Goal: Task Accomplishment & Management: Complete application form

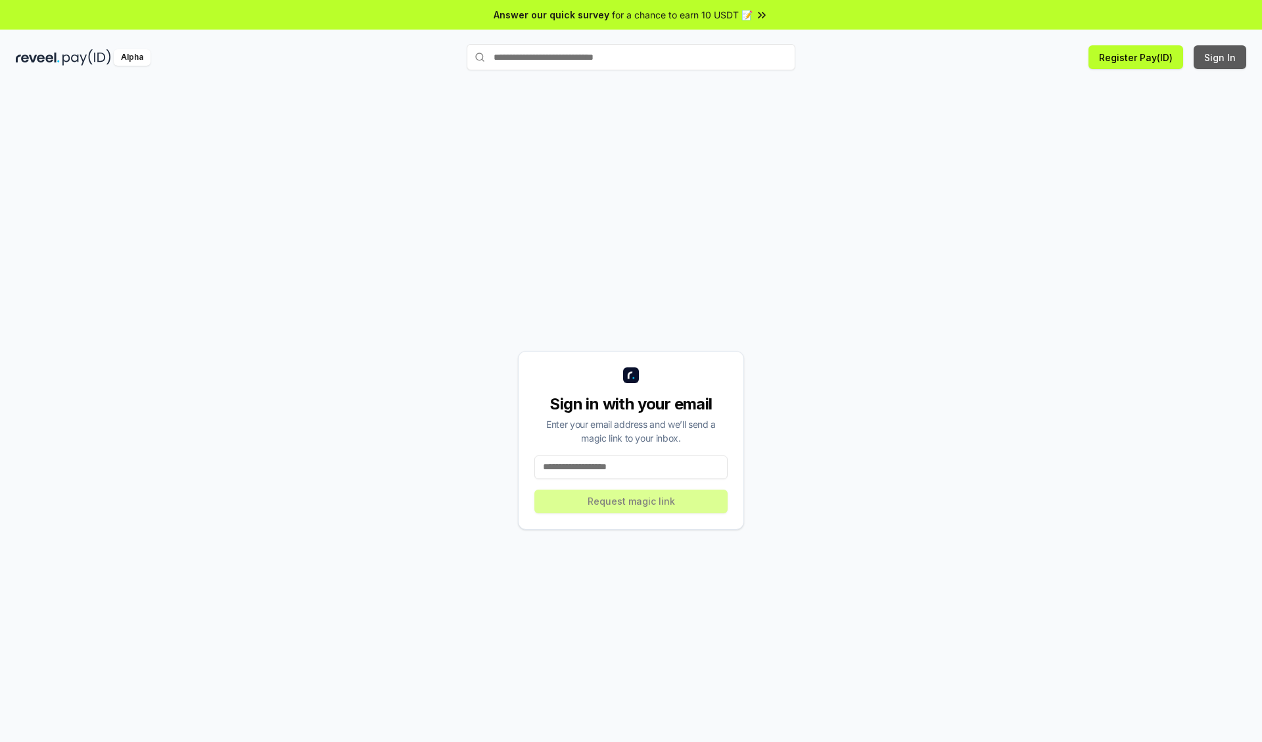
click at [1220, 57] on button "Sign In" at bounding box center [1219, 57] width 53 height 24
type input "**********"
click at [631, 501] on button "Request magic link" at bounding box center [630, 502] width 193 height 24
